Goal: Transaction & Acquisition: Purchase product/service

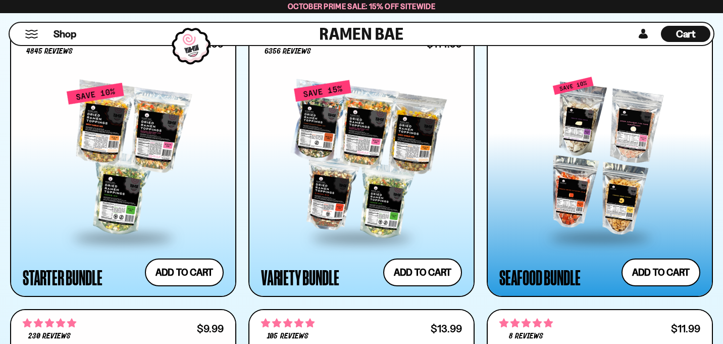
scroll to position [1175, 0]
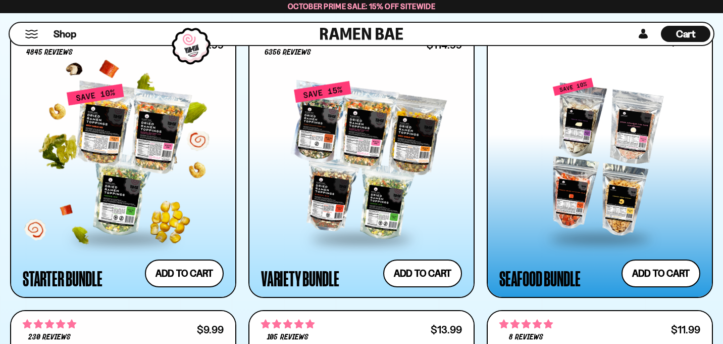
click at [187, 204] on div at bounding box center [123, 160] width 201 height 154
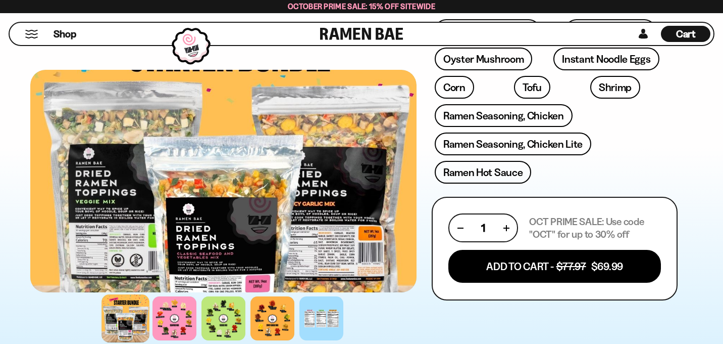
scroll to position [389, 0]
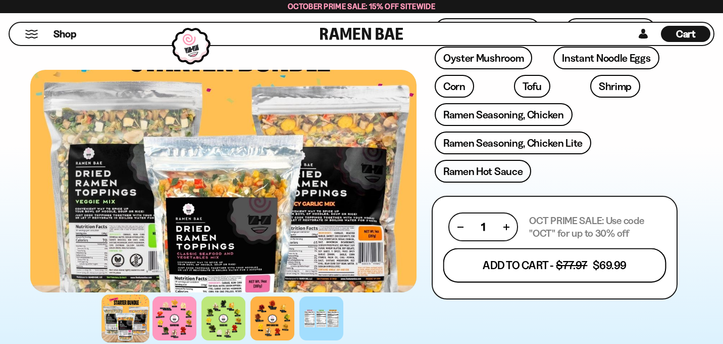
click at [500, 261] on button "Add To Cart - $77.97 $69.99" at bounding box center [555, 265] width 223 height 34
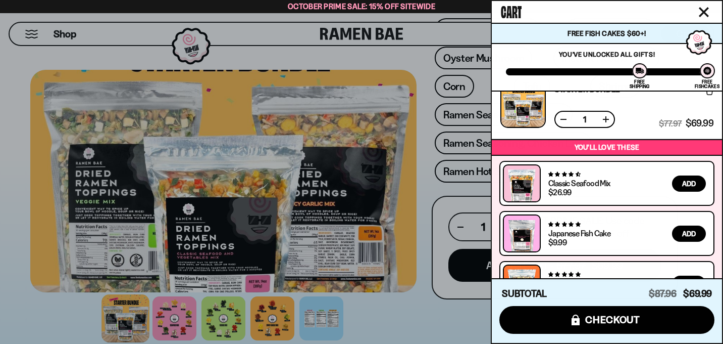
scroll to position [121, 0]
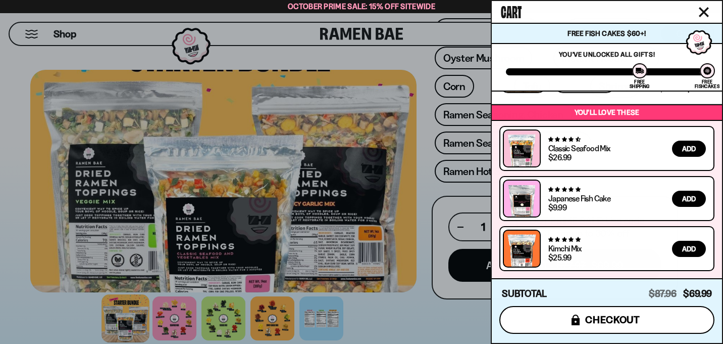
click at [602, 318] on span "checkout" at bounding box center [613, 319] width 55 height 11
